Goal: Task Accomplishment & Management: Manage account settings

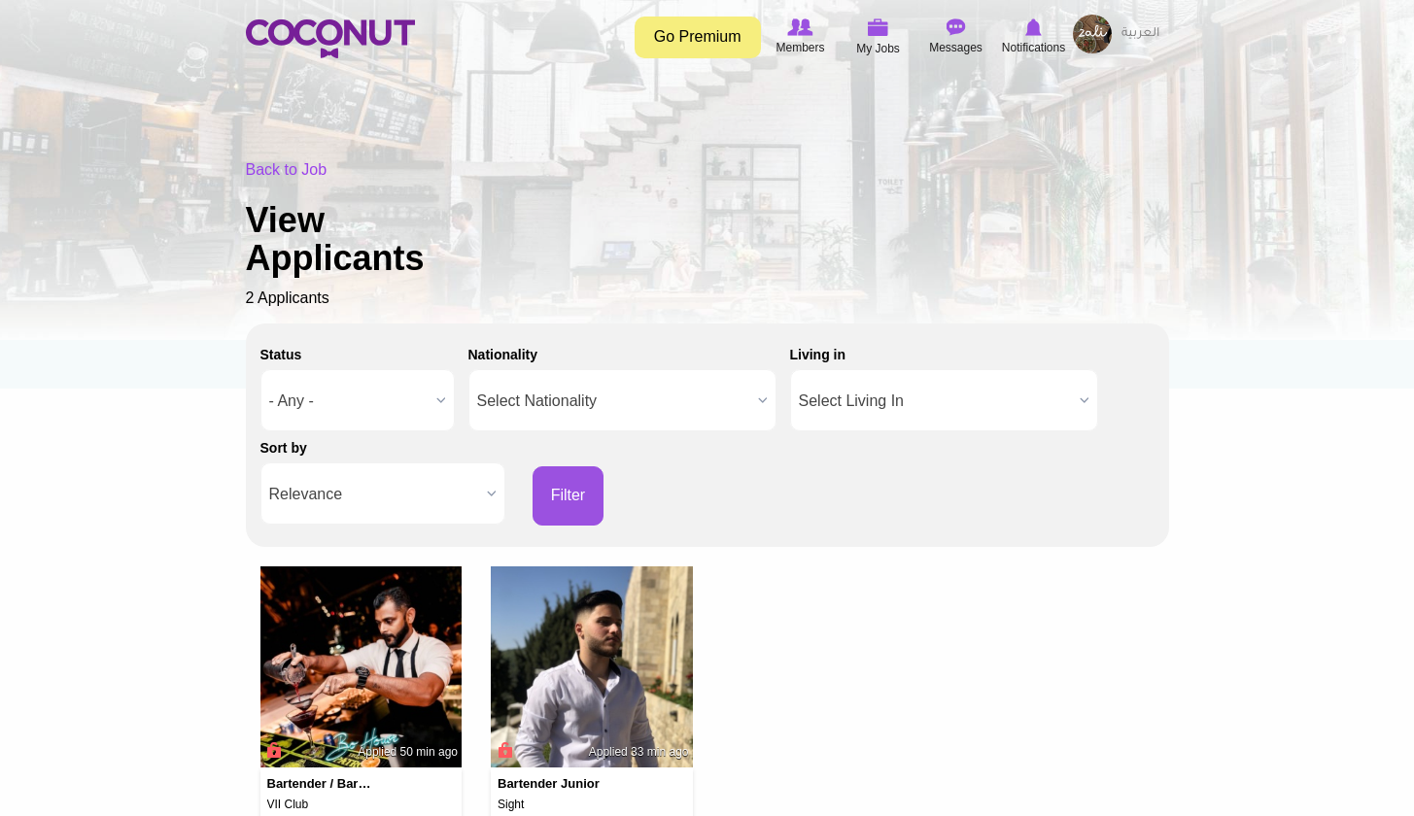
click at [300, 173] on link "Back to Job" at bounding box center [287, 169] width 82 height 17
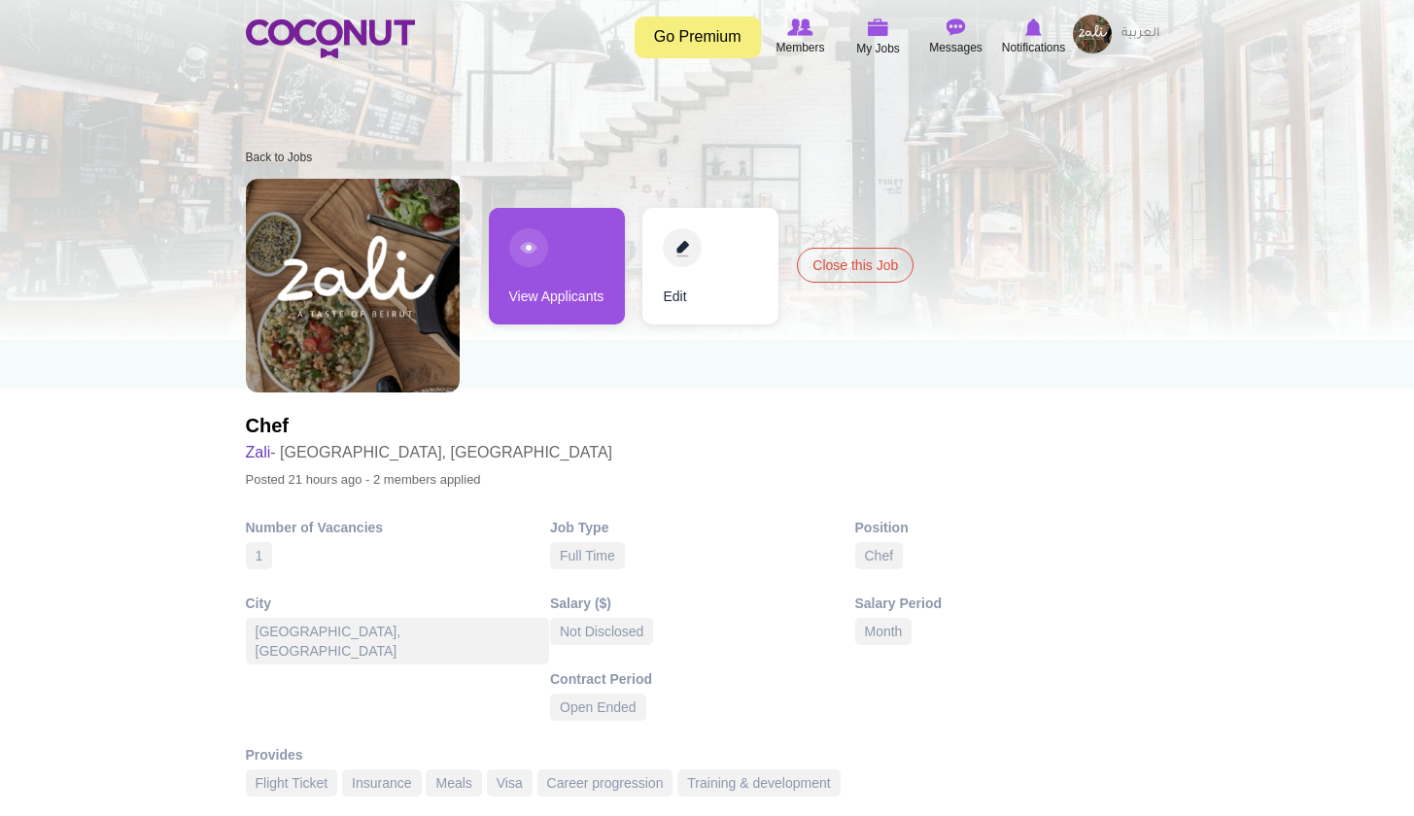
click at [585, 245] on link "View Applicants" at bounding box center [557, 266] width 136 height 117
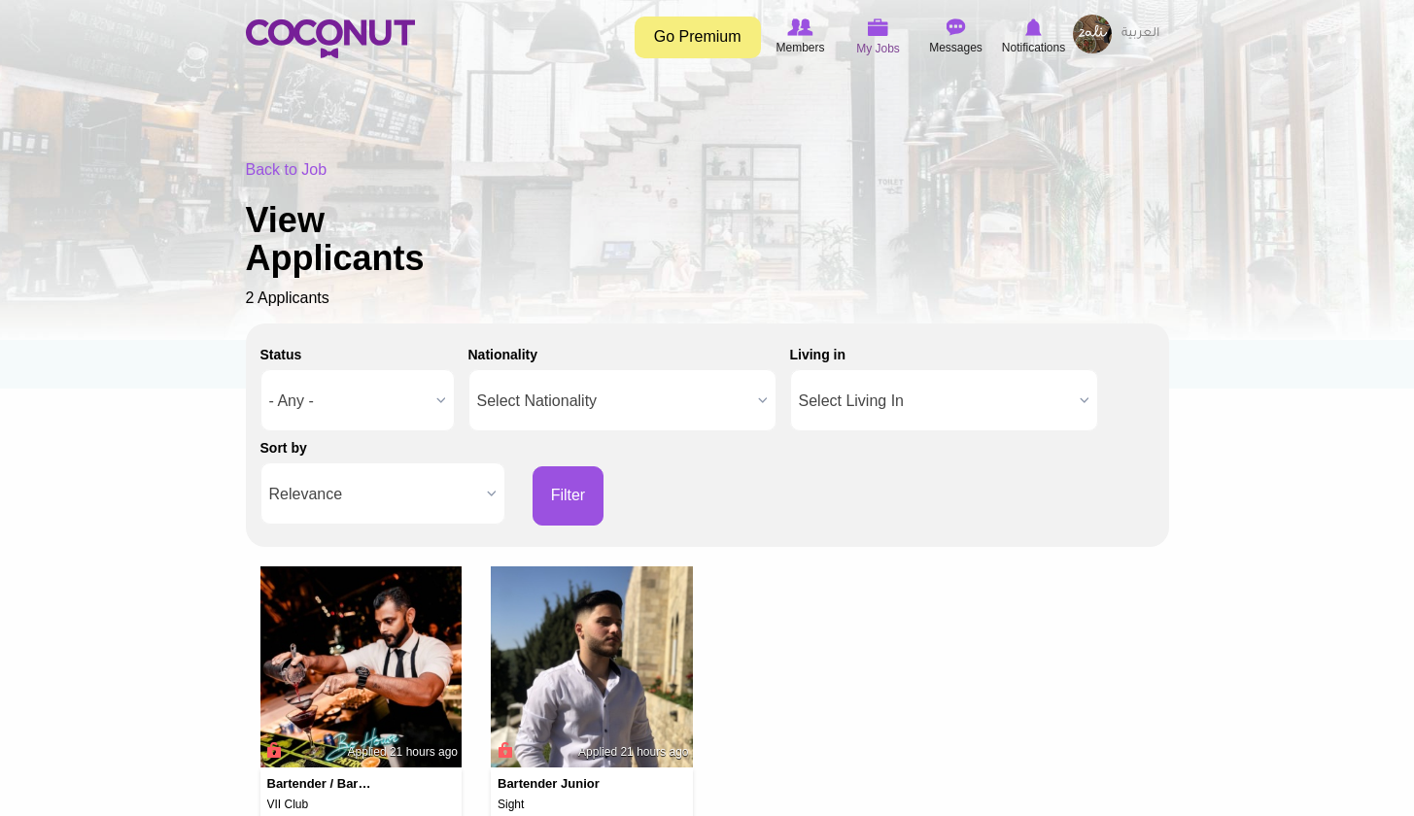
click at [867, 43] on span "My Jobs" at bounding box center [878, 48] width 44 height 19
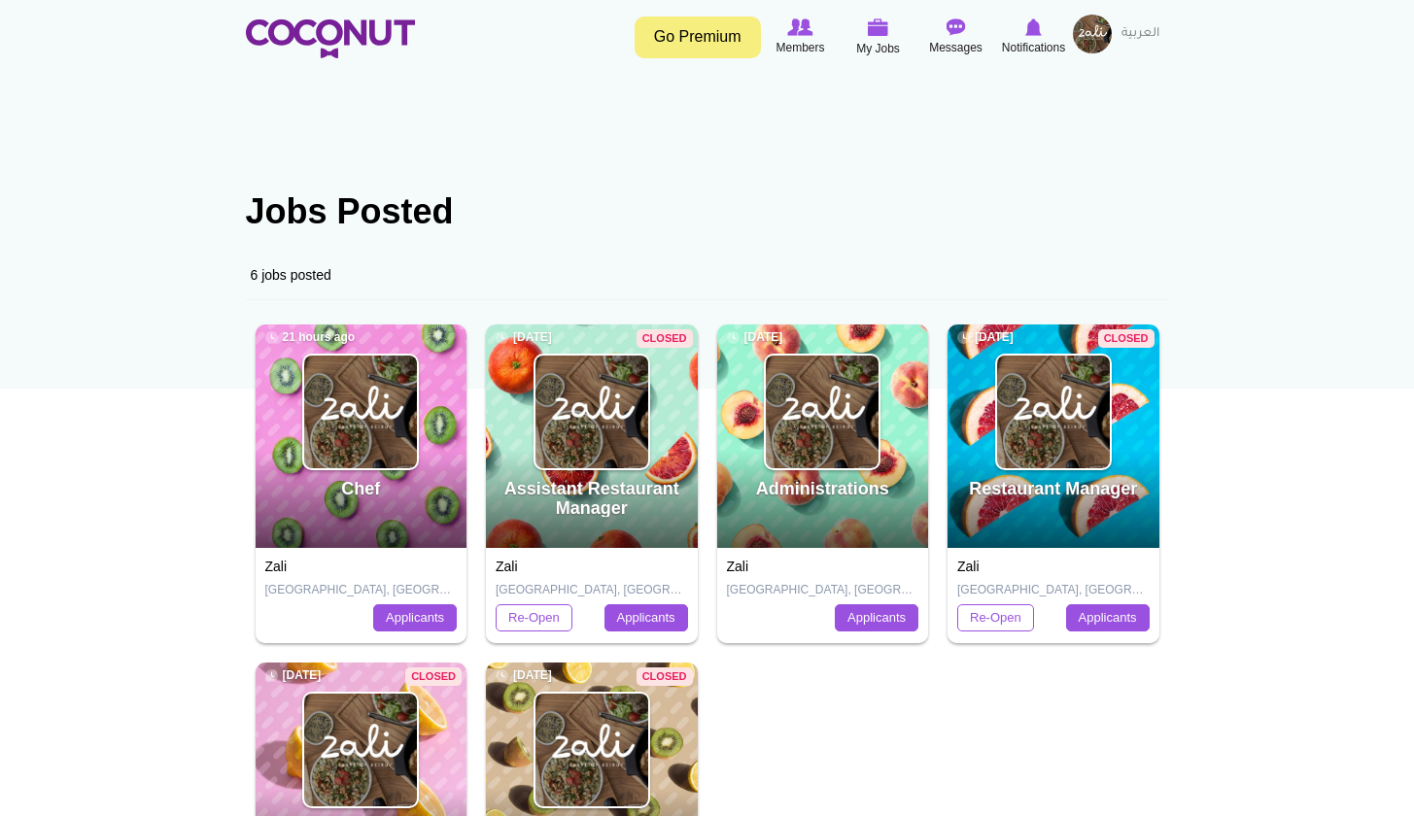
click at [456, 462] on div "Chef 21 hours ago" at bounding box center [362, 436] width 212 height 223
click at [447, 460] on div "Chef 21 hours ago" at bounding box center [362, 436] width 212 height 223
click at [442, 449] on div "Chef 21 hours ago" at bounding box center [362, 436] width 212 height 223
click at [396, 620] on link "Applicants" at bounding box center [415, 617] width 84 height 27
